Goal: Task Accomplishment & Management: Use online tool/utility

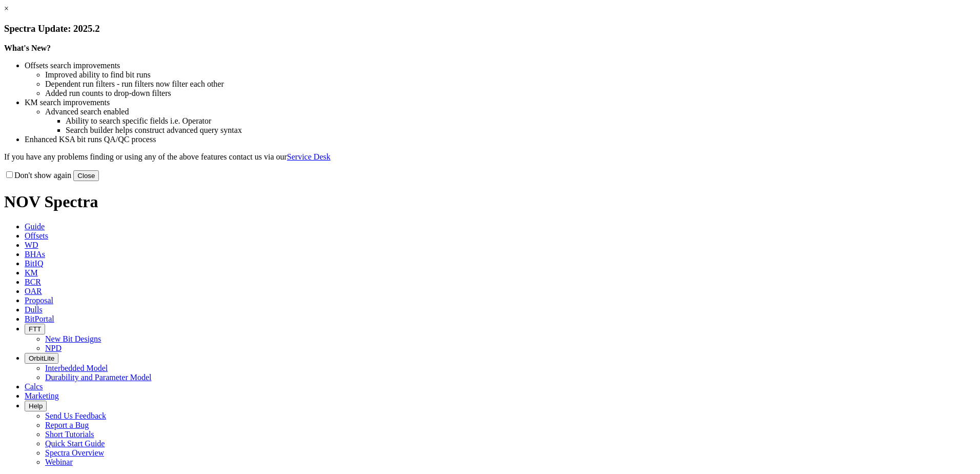
click at [99, 181] on button "Close" at bounding box center [86, 175] width 26 height 11
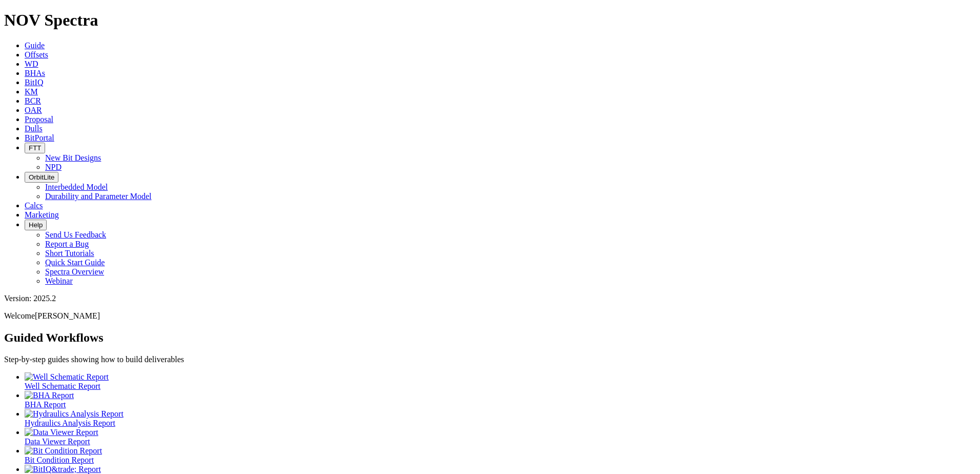
click at [25, 124] on icon at bounding box center [25, 128] width 0 height 9
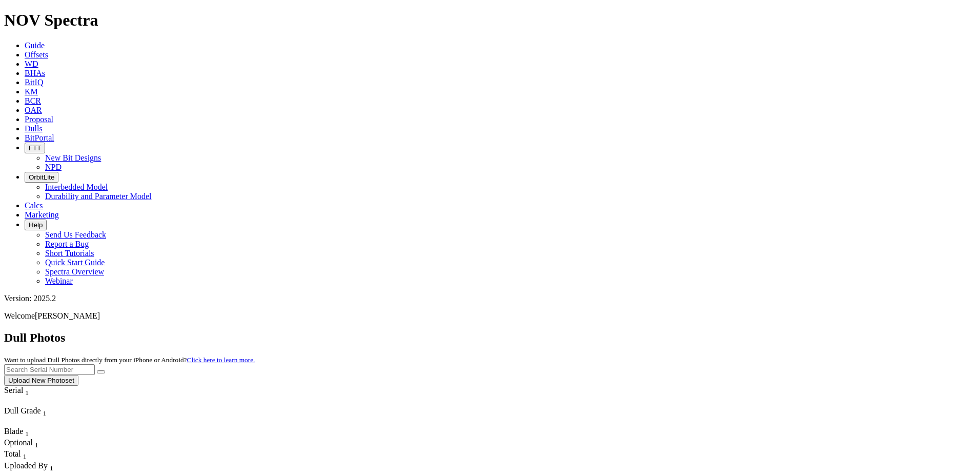
click at [95, 364] on input "text" at bounding box center [49, 369] width 91 height 11
paste input "A316922"
click at [101, 372] on icon "submit" at bounding box center [101, 372] width 0 height 0
click at [95, 364] on input "A316922" at bounding box center [49, 369] width 91 height 11
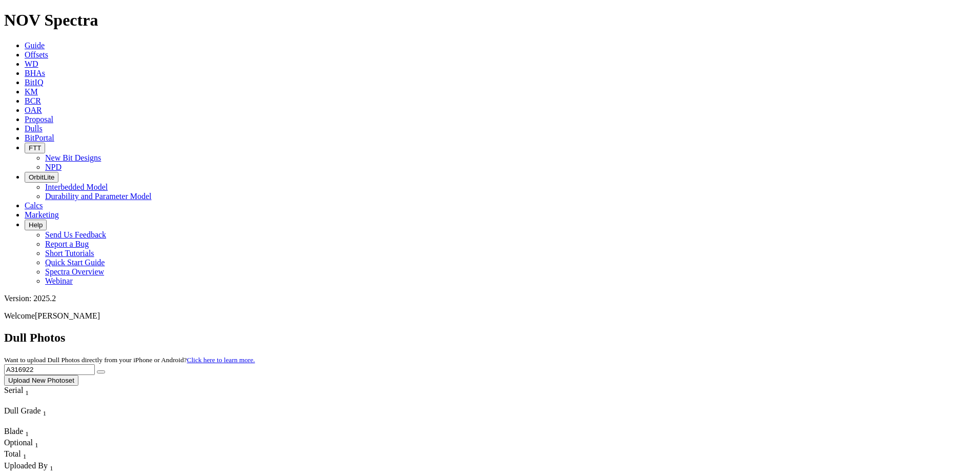
click at [95, 364] on input "A316922" at bounding box center [49, 369] width 91 height 11
paste input "9324"
click at [101, 372] on icon "submit" at bounding box center [101, 372] width 0 height 0
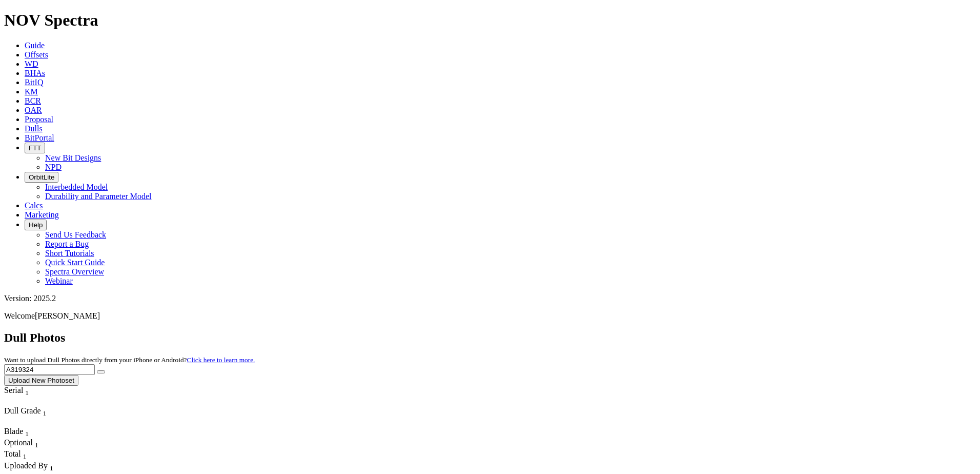
click at [95, 364] on input "A319324" at bounding box center [49, 369] width 91 height 11
paste input "7338"
type input "A317338"
click at [101, 372] on icon "submit" at bounding box center [101, 372] width 0 height 0
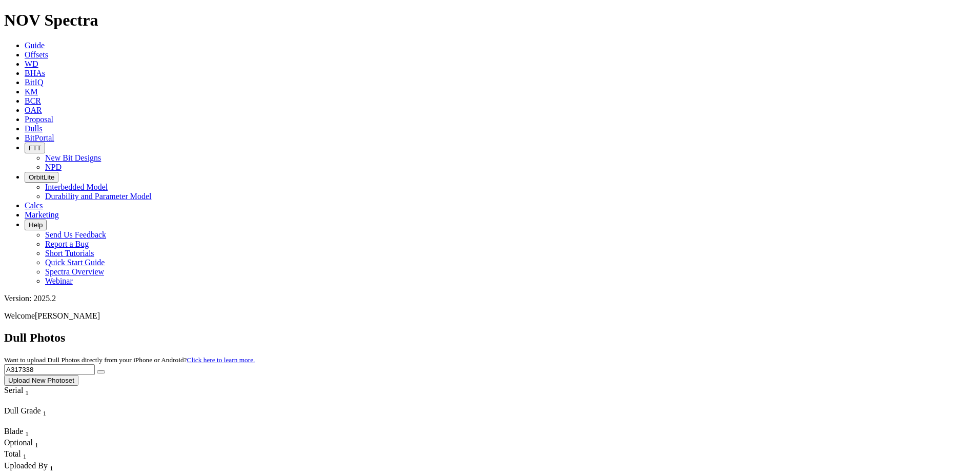
click at [48, 50] on link "Offsets" at bounding box center [37, 54] width 24 height 9
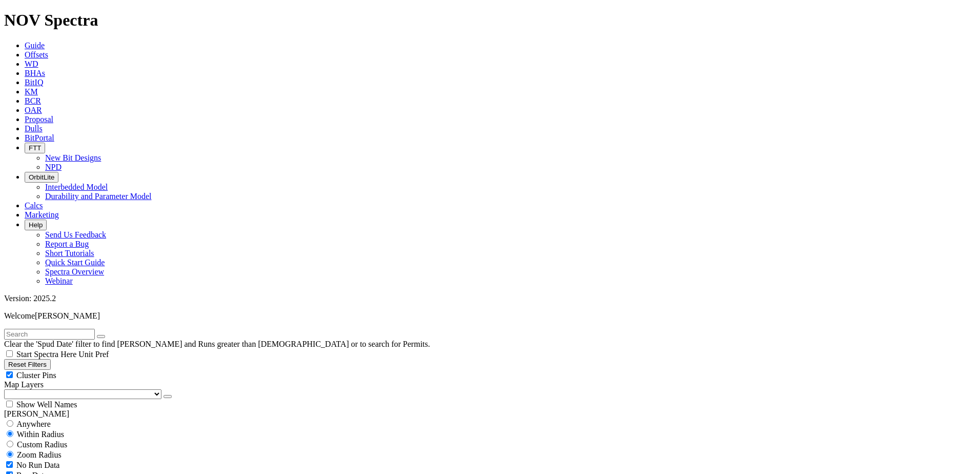
click at [95, 329] on input "text" at bounding box center [49, 334] width 91 height 11
paste input "[PERSON_NAME] DRIVER UNIT 309H"
type input "[PERSON_NAME] DRIVER UNIT 309H"
click at [44, 419] on span "Anywhere" at bounding box center [33, 423] width 34 height 9
radio input "true"
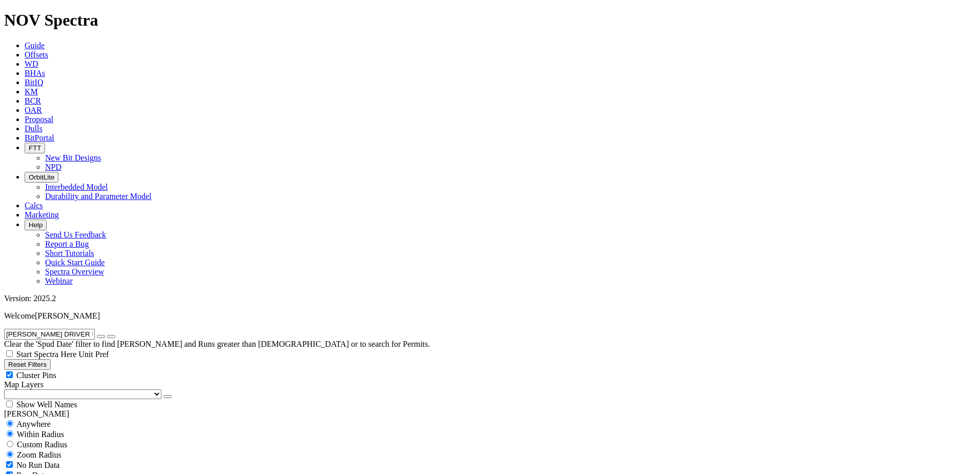
radio input "false"
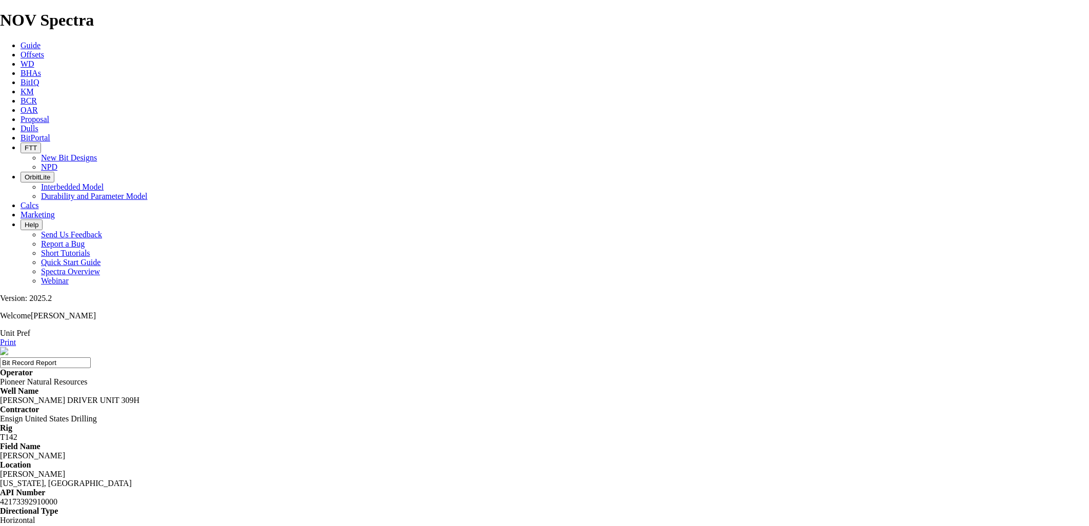
click at [960, 329] on bit-record-report-component "Unit Pref Print Bit Record Report Operator Pioneer Natural Resources Well Name …" at bounding box center [544, 478] width 1089 height 299
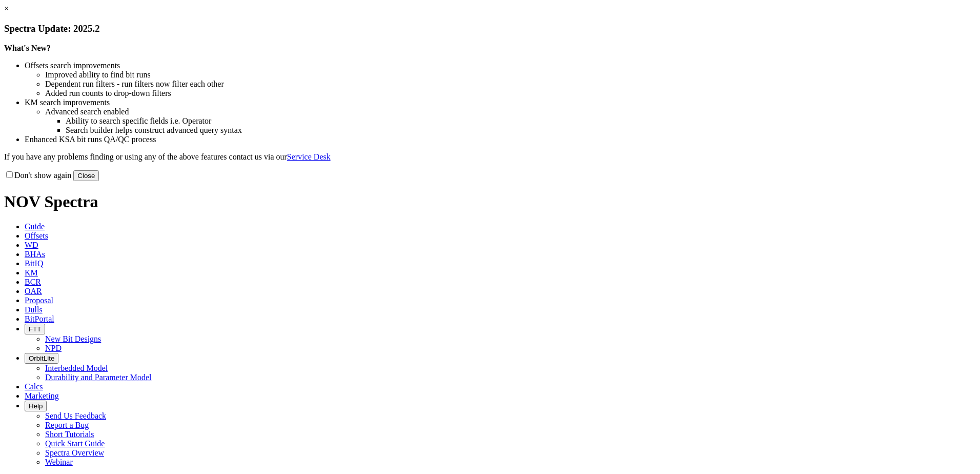
click at [99, 181] on button "Close" at bounding box center [86, 175] width 26 height 11
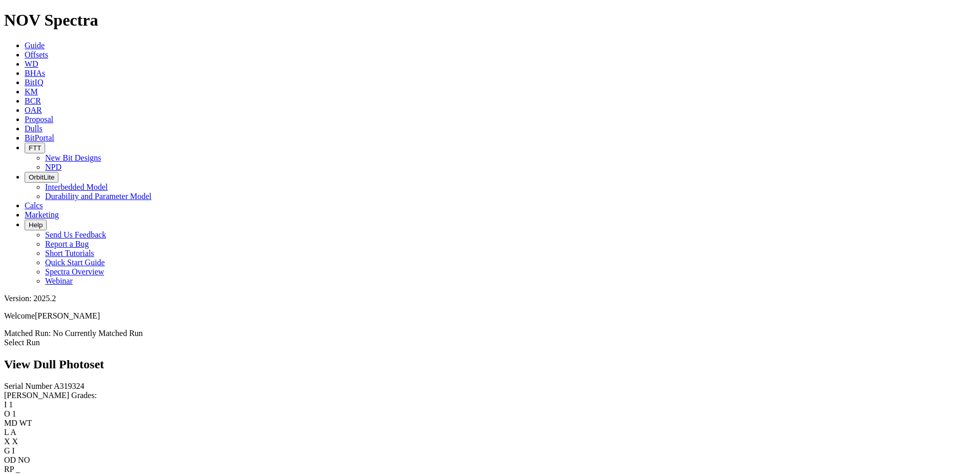
scroll to position [615, 0]
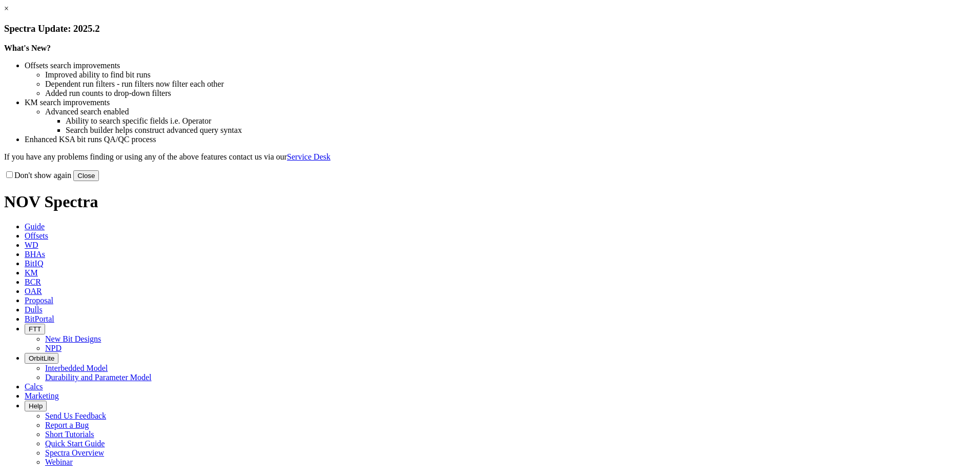
drag, startPoint x: 705, startPoint y: 84, endPoint x: 696, endPoint y: 81, distance: 10.2
click at [9, 13] on link "×" at bounding box center [6, 8] width 5 height 9
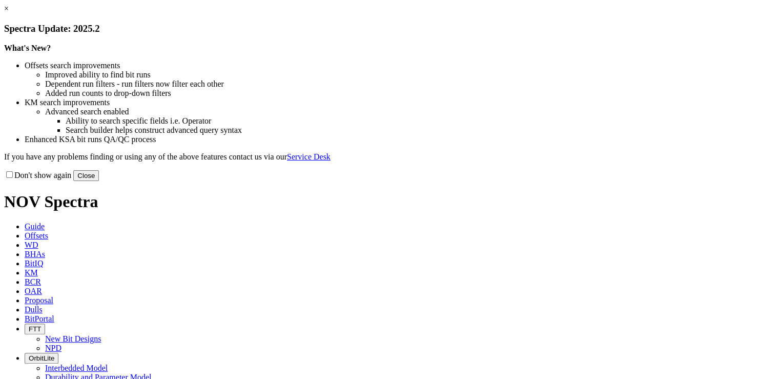
drag, startPoint x: 611, startPoint y: 84, endPoint x: 605, endPoint y: 82, distance: 6.3
click at [9, 13] on link "×" at bounding box center [6, 8] width 5 height 9
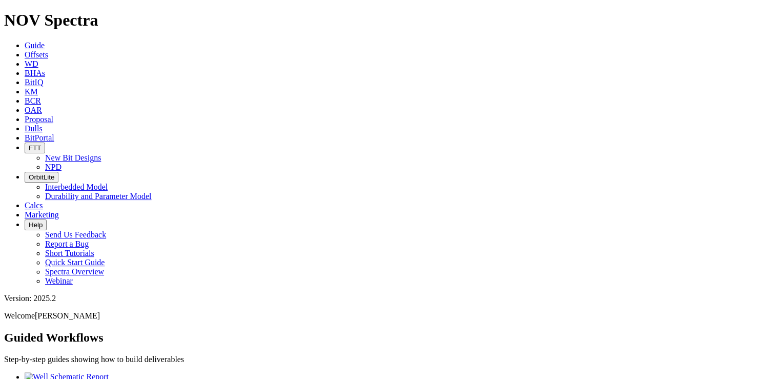
click at [25, 124] on icon at bounding box center [25, 128] width 0 height 9
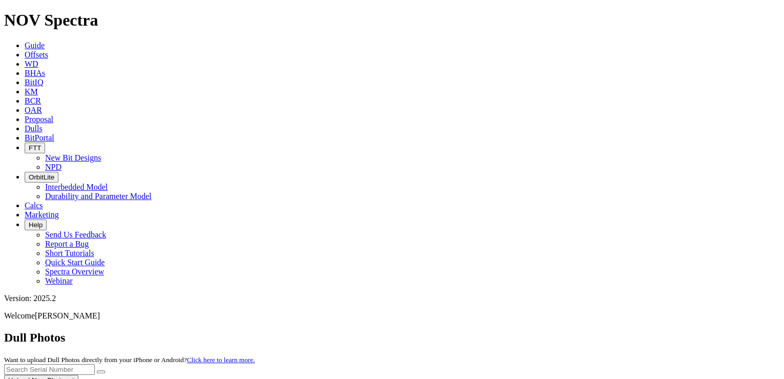
click at [48, 50] on span "Offsets" at bounding box center [37, 54] width 24 height 9
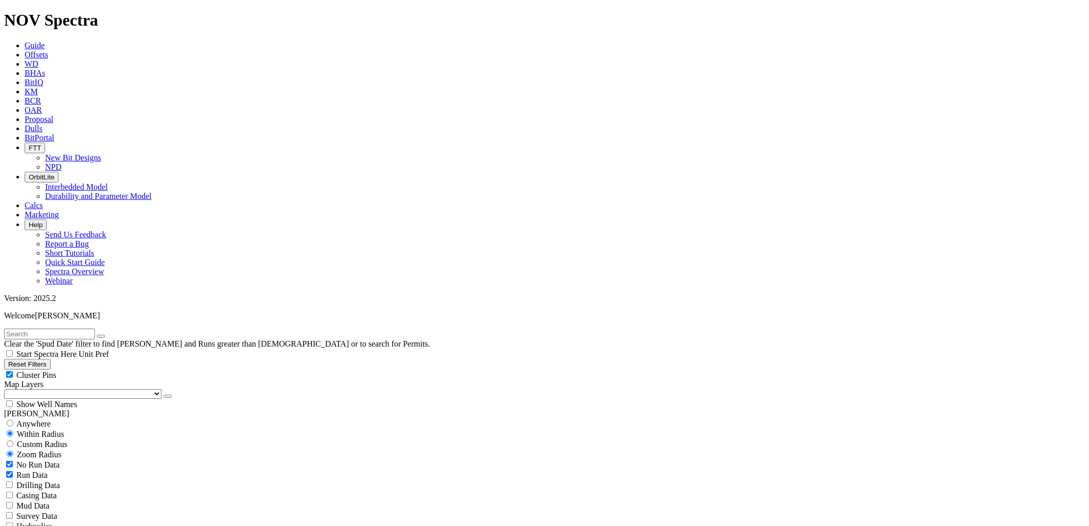
click at [49, 329] on input "text" at bounding box center [49, 334] width 91 height 11
paste input "A317338"
type input "A317338"
click at [28, 378] on span "Custom Radius" at bounding box center [42, 444] width 50 height 9
radio input "true"
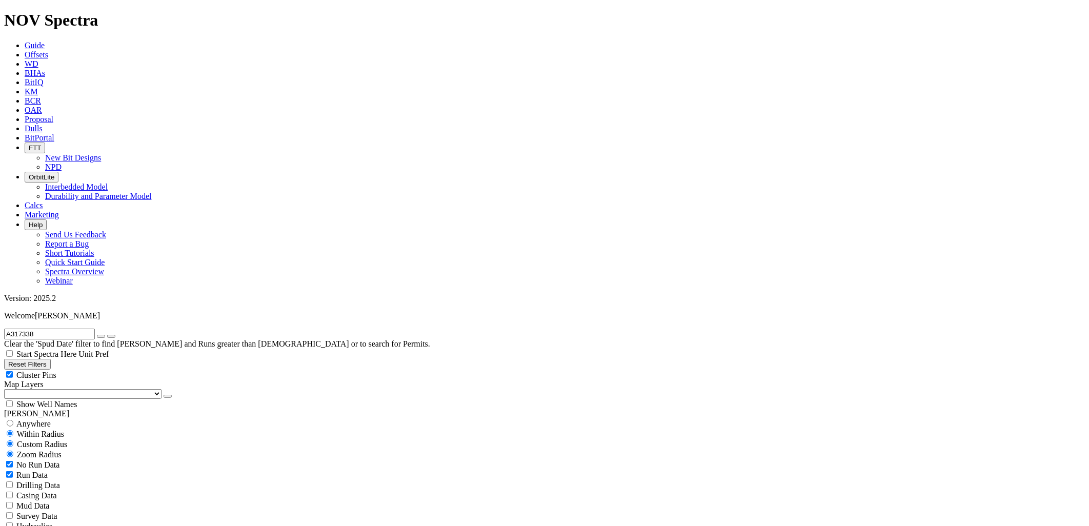
radio input "false"
click at [58, 378] on input "number" at bounding box center [49, 464] width 91 height 11
type input "5"
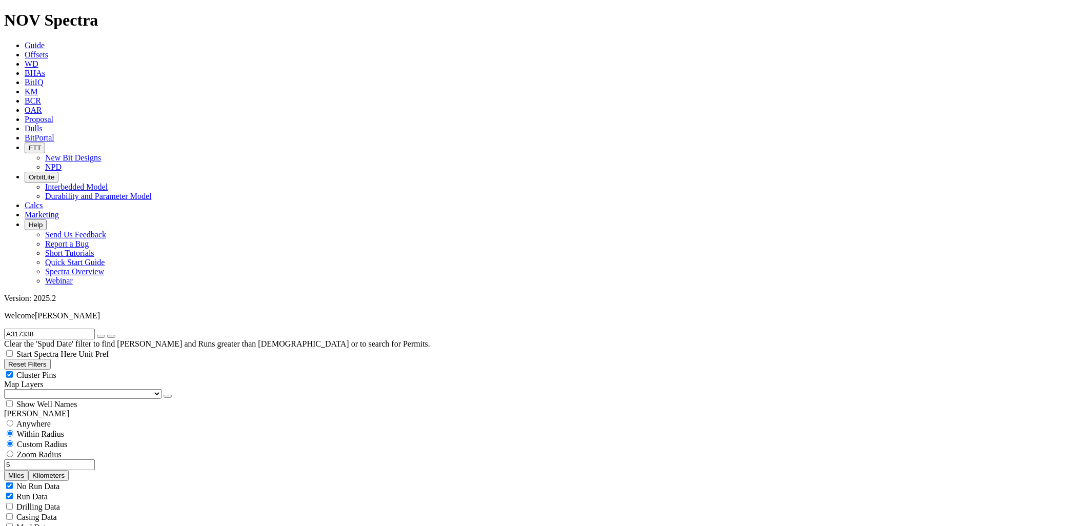
click at [101, 336] on icon "button" at bounding box center [101, 336] width 0 height 0
click at [28, 378] on button "Miles" at bounding box center [16, 475] width 24 height 11
select select "12.25"
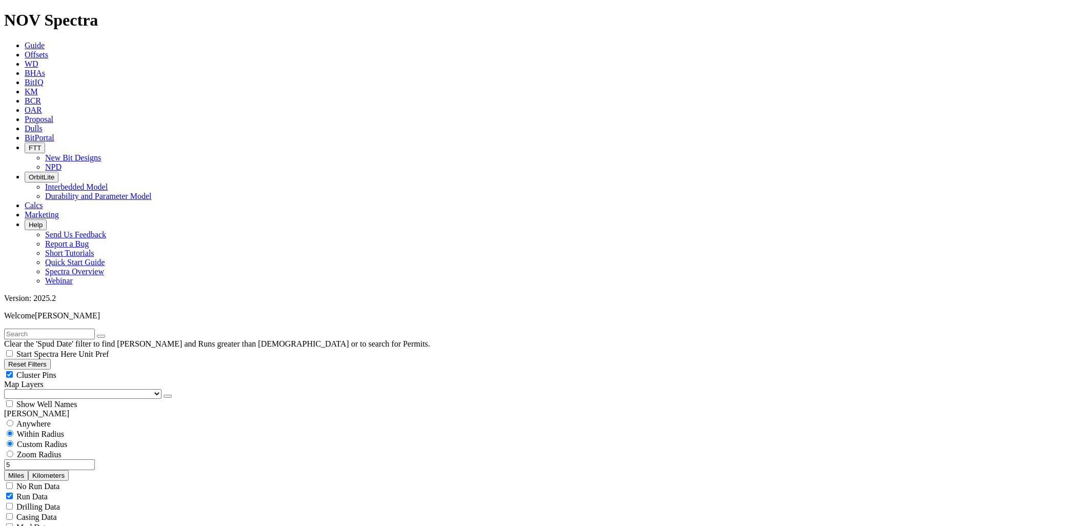
checkbox input "false"
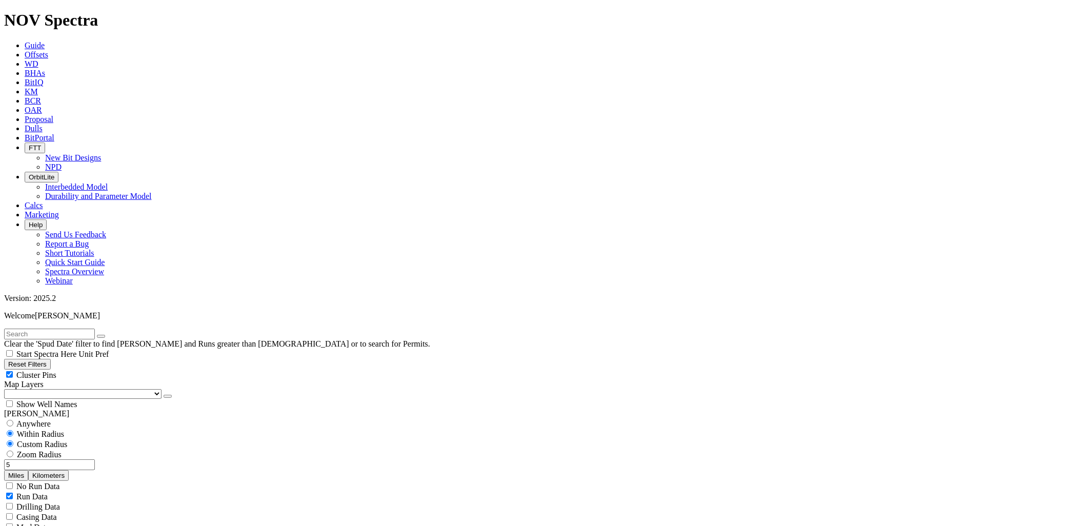
scroll to position [455, 0]
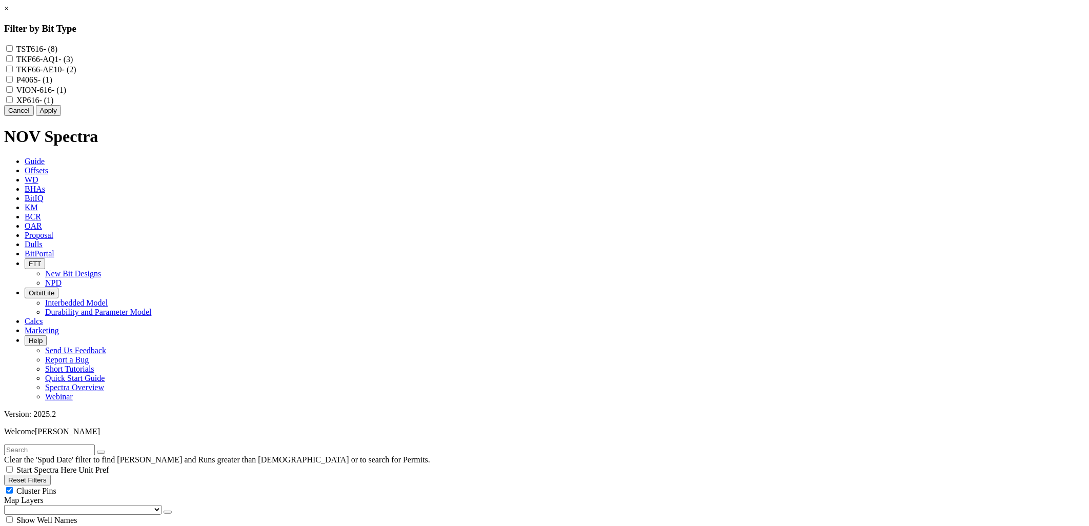
click at [13, 62] on input "TKF66-AQ1 - (3)" at bounding box center [9, 58] width 7 height 7
checkbox input "true"
click at [61, 116] on button "Apply" at bounding box center [48, 110] width 25 height 11
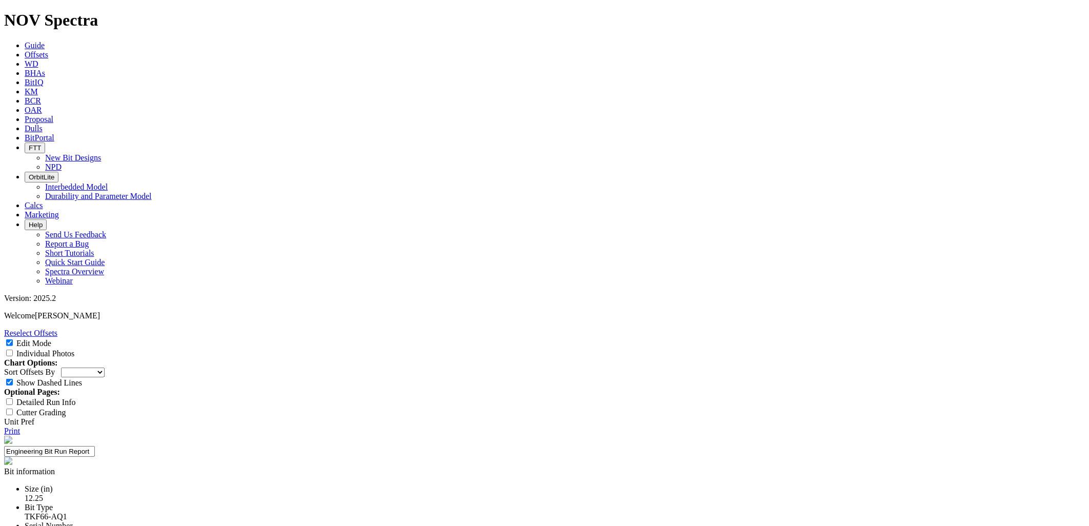
click at [461, 378] on div "A317338" at bounding box center [555, 535] width 1060 height 9
copy div "A317338"
paste textarea "Test 3D insert IAs to mitigate excessive rubbing observed on flat-topped carbid…"
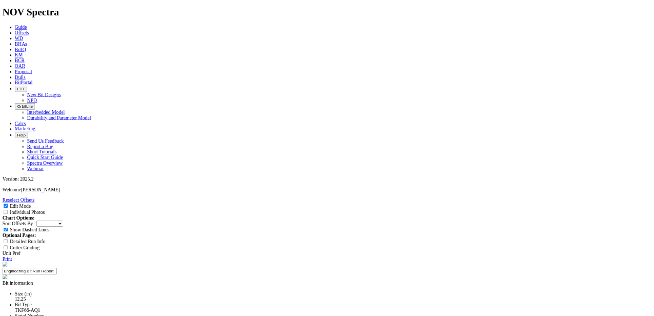
scroll to position [57, 0]
type textarea "Test 3D insert IAs to mitigate excessive rubbing observed on flat-topped carbid…"
select select "Other"
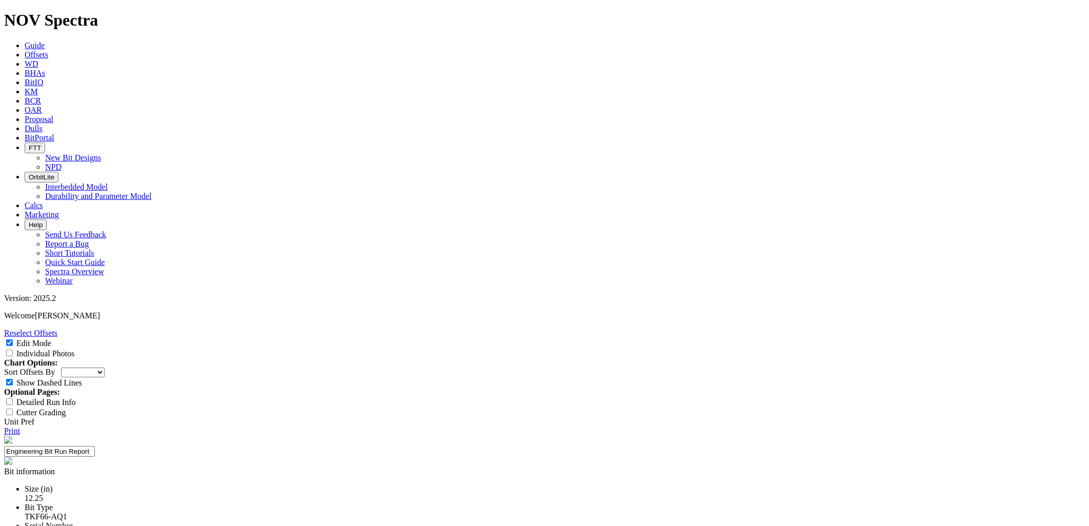
type input "3D Inserts"
type textarea "Competitive vertical run."
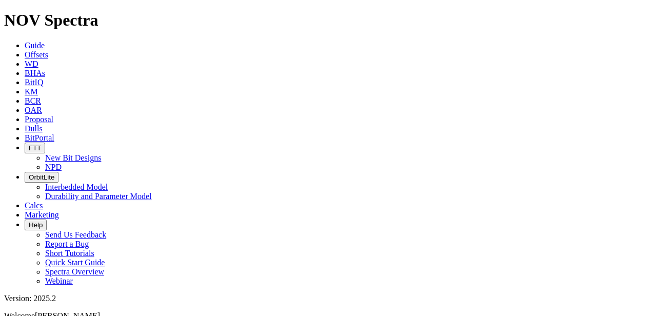
scroll to position [296, 0]
drag, startPoint x: 458, startPoint y: 205, endPoint x: 211, endPoint y: 179, distance: 248.5
drag, startPoint x: 504, startPoint y: 206, endPoint x: 313, endPoint y: 195, distance: 191.5
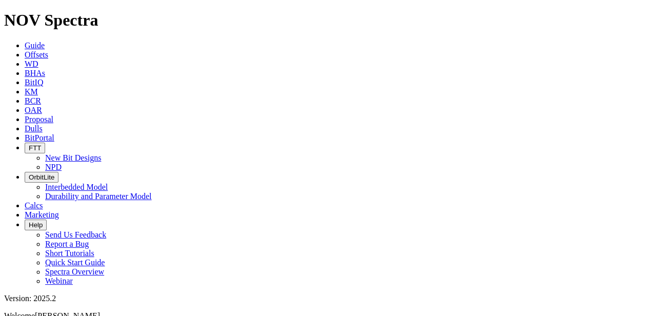
drag, startPoint x: 498, startPoint y: 204, endPoint x: 322, endPoint y: 193, distance: 176.2
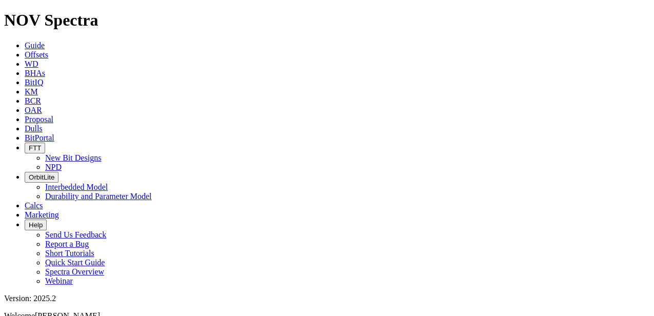
paste textarea "inserts are present only in the first row, displaying a smooth wear pattern tha…"
type textarea "3D inserts are present only in the first row, displaying a smooth wear pattern …"
